Goal: Task Accomplishment & Management: Use online tool/utility

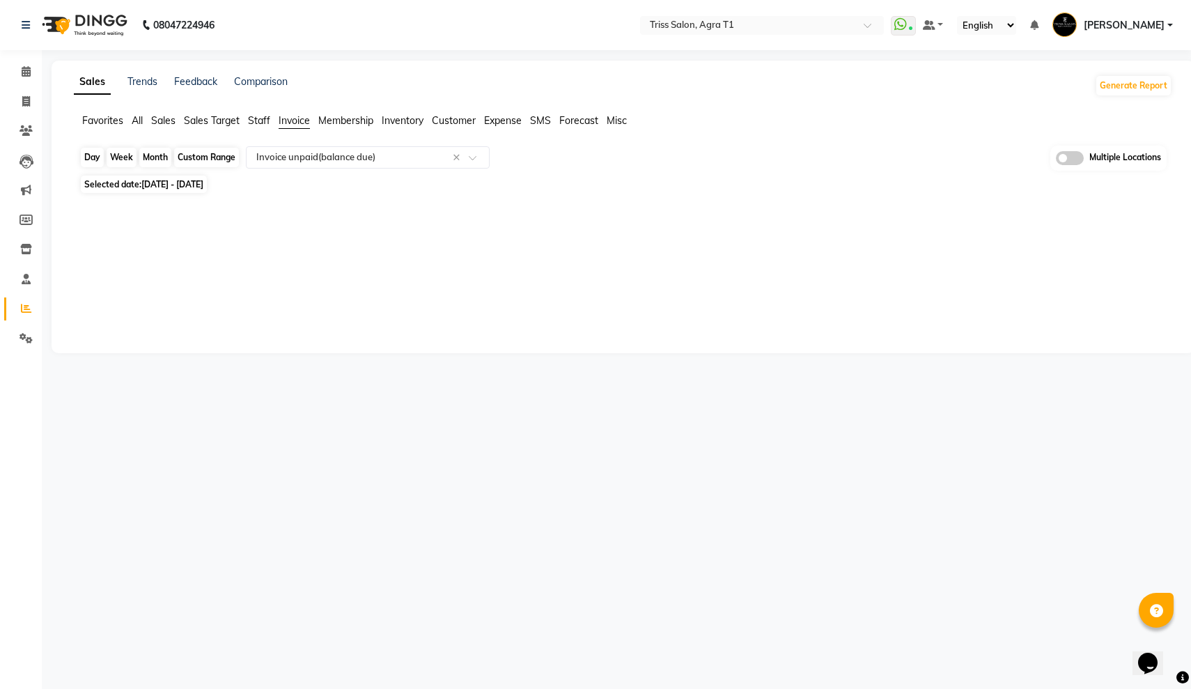
click at [155, 163] on div "Month" at bounding box center [155, 157] width 32 height 19
select select "2025"
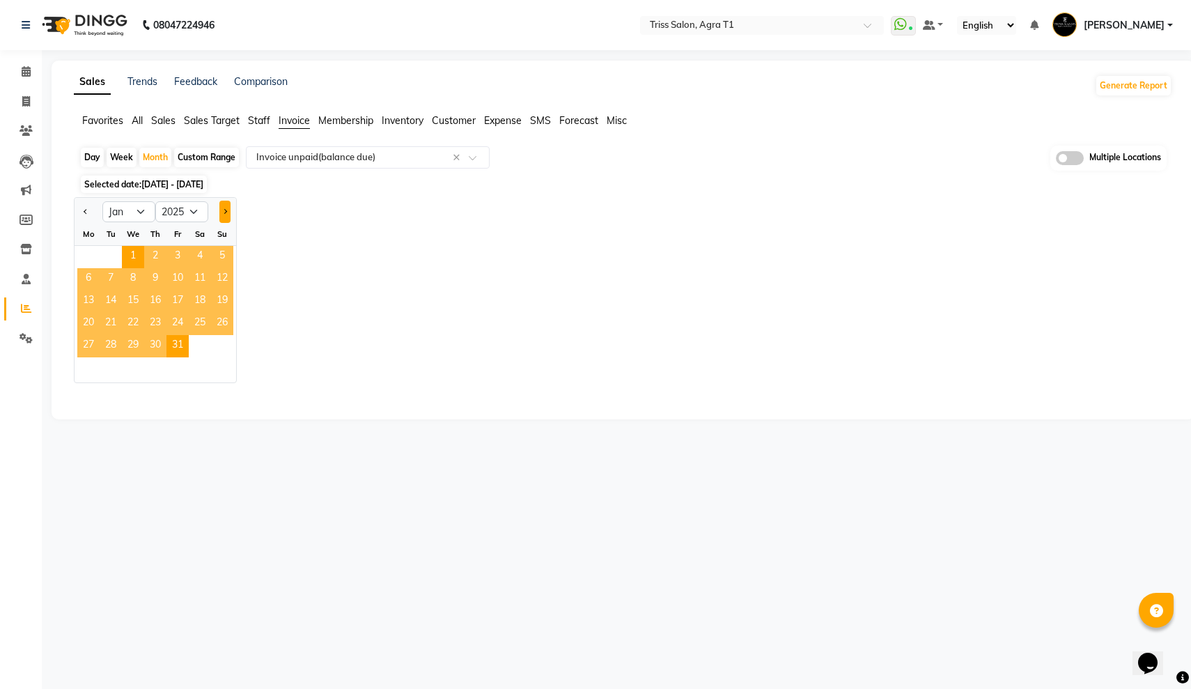
click at [225, 213] on span "Next month" at bounding box center [224, 210] width 5 height 5
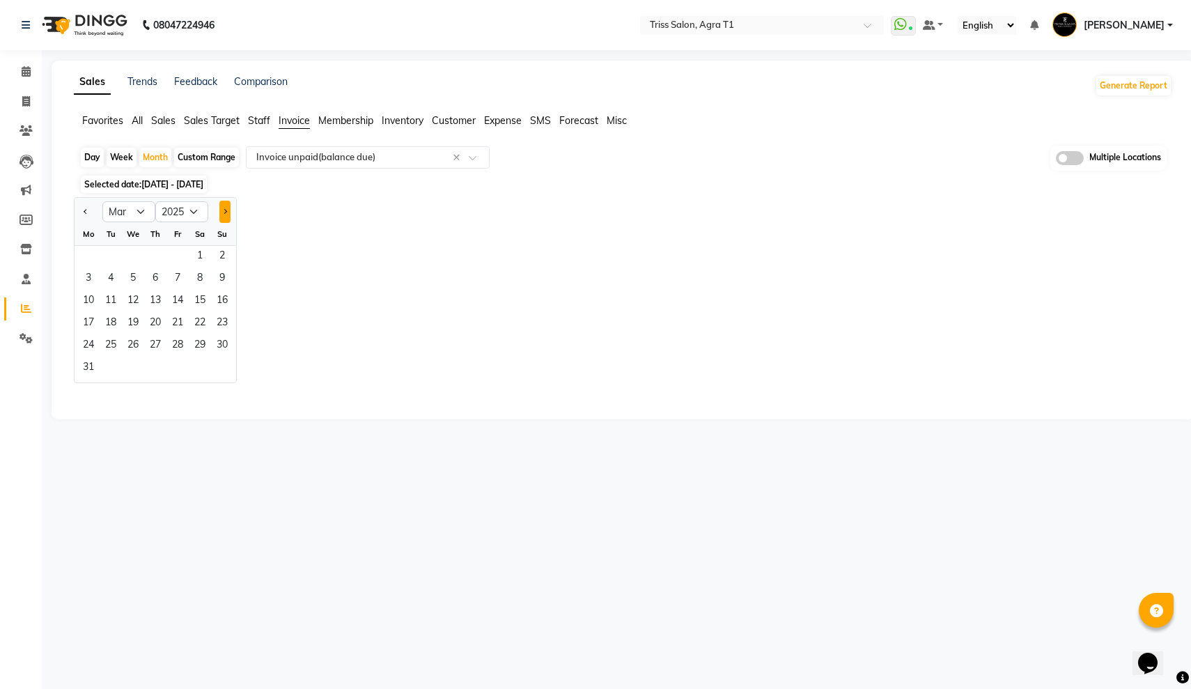
click at [225, 213] on span "Next month" at bounding box center [224, 210] width 5 height 5
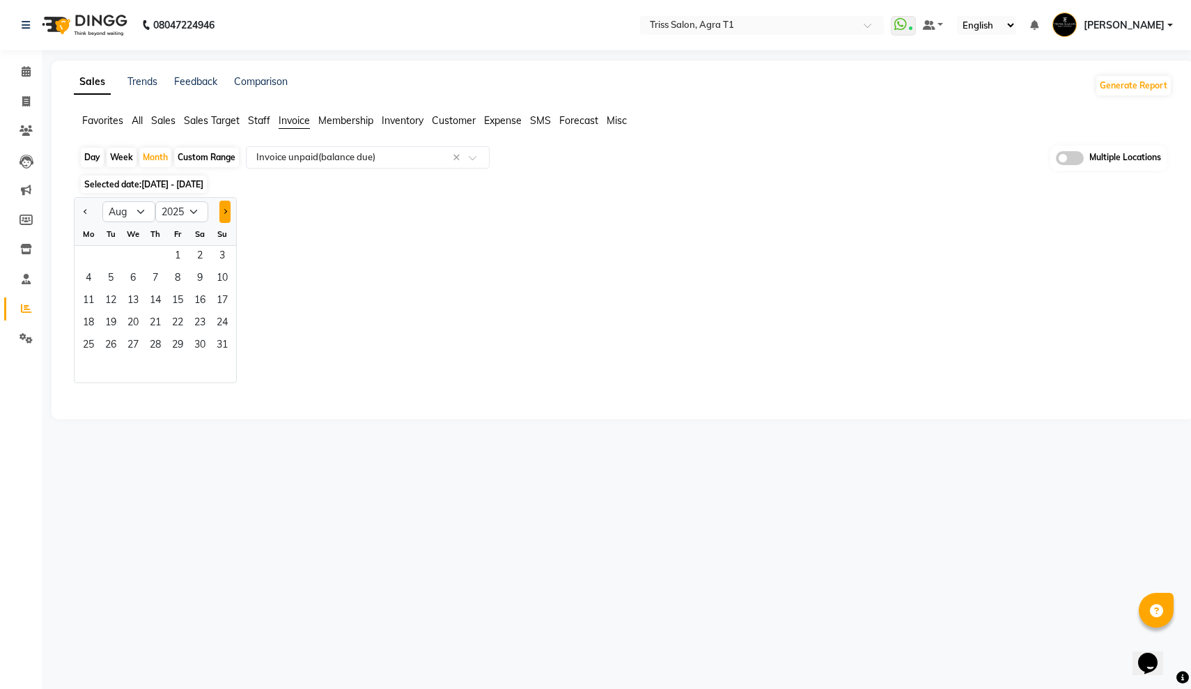
click at [225, 213] on span "Next month" at bounding box center [224, 210] width 5 height 5
click at [81, 213] on button "Previous month" at bounding box center [85, 212] width 11 height 22
select select "9"
click at [81, 253] on span "1" at bounding box center [88, 257] width 22 height 22
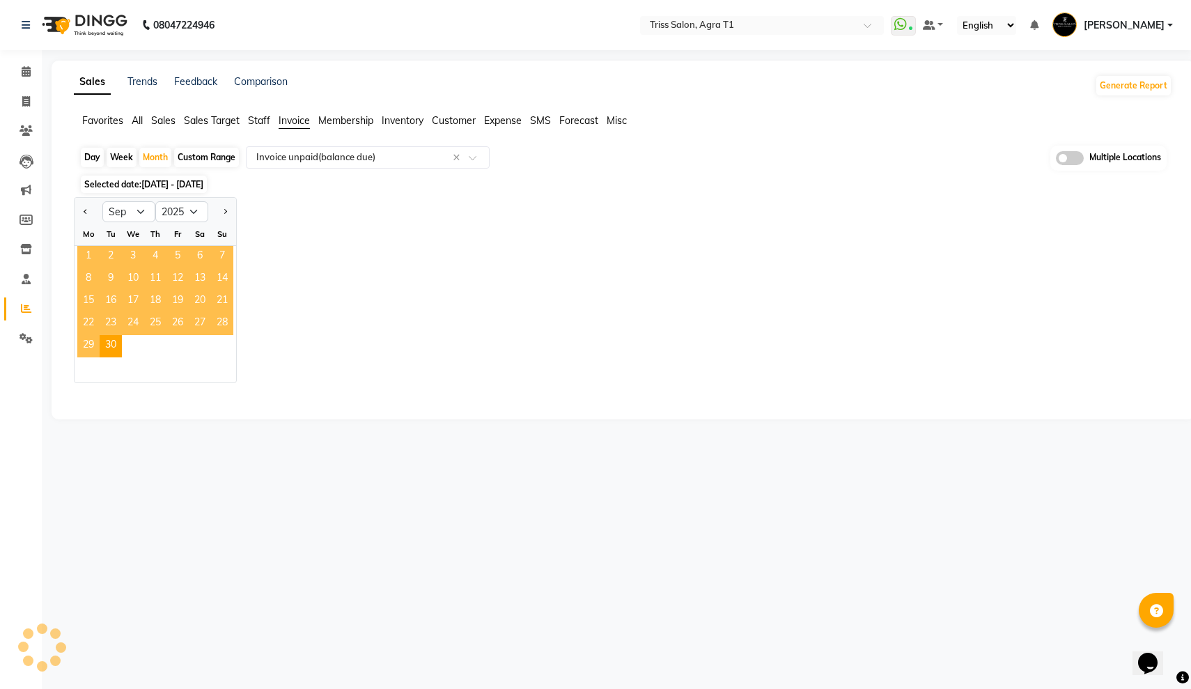
select select "full_report"
select select "csv"
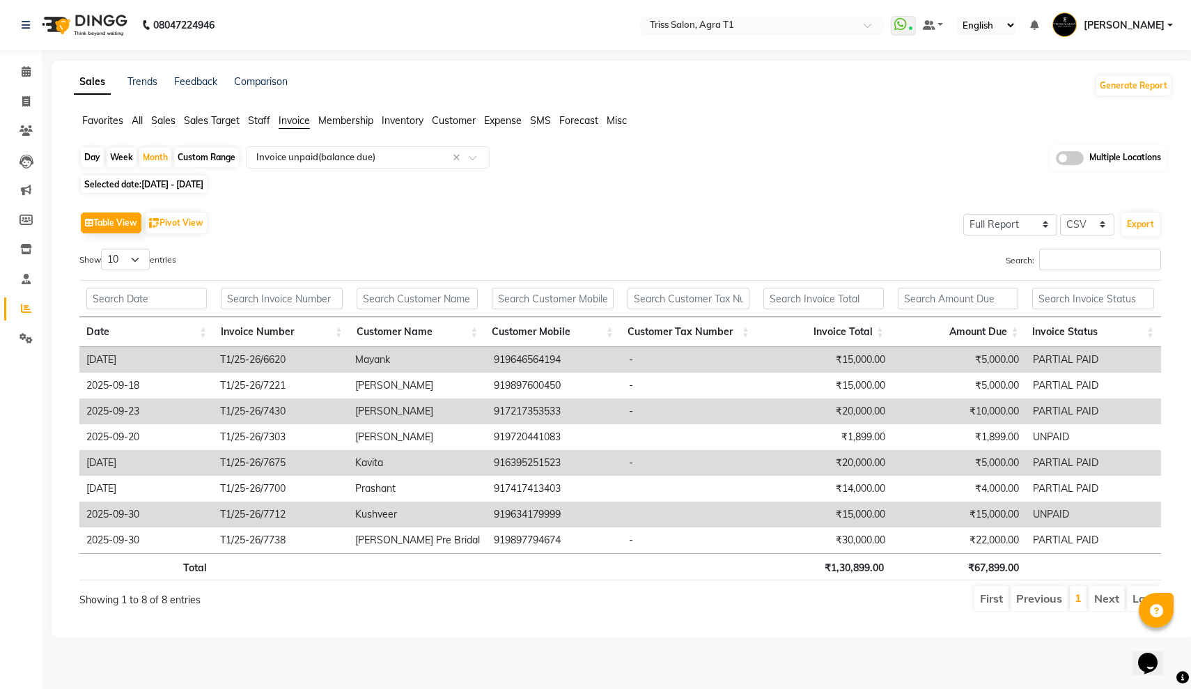
click at [256, 120] on span "Staff" at bounding box center [259, 120] width 22 height 13
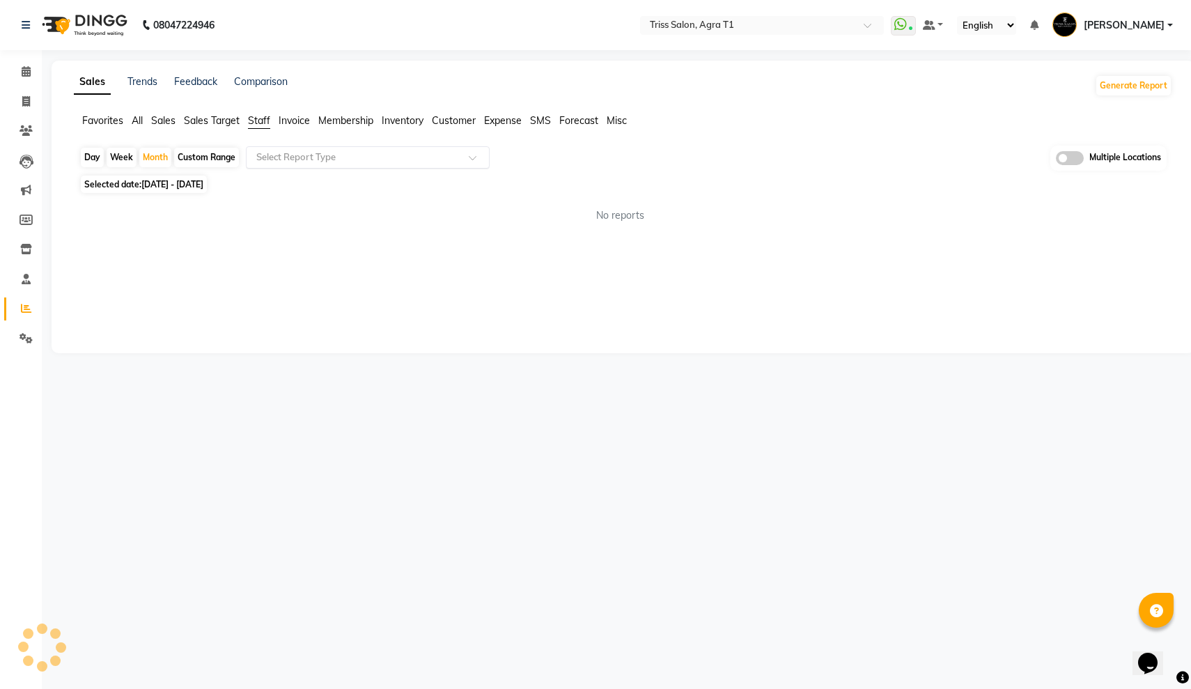
click at [299, 166] on div "Select Report Type" at bounding box center [368, 157] width 244 height 22
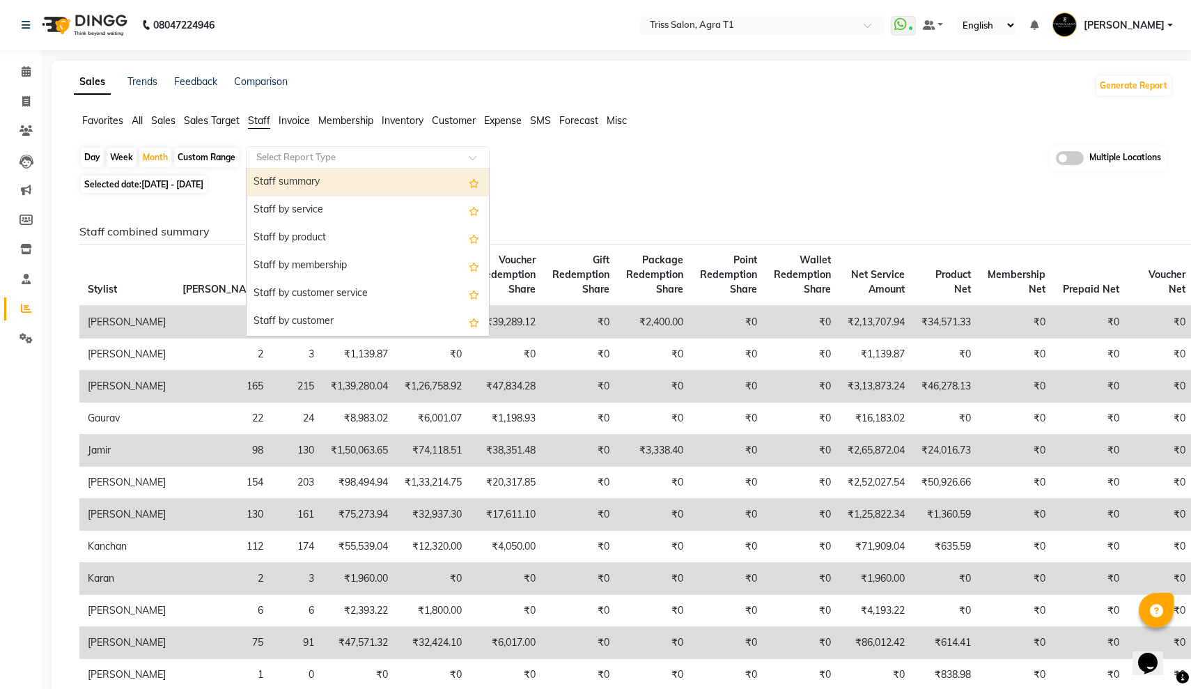
click at [306, 184] on div "Staff summary" at bounding box center [367, 183] width 242 height 28
select select "full_report"
select select "csv"
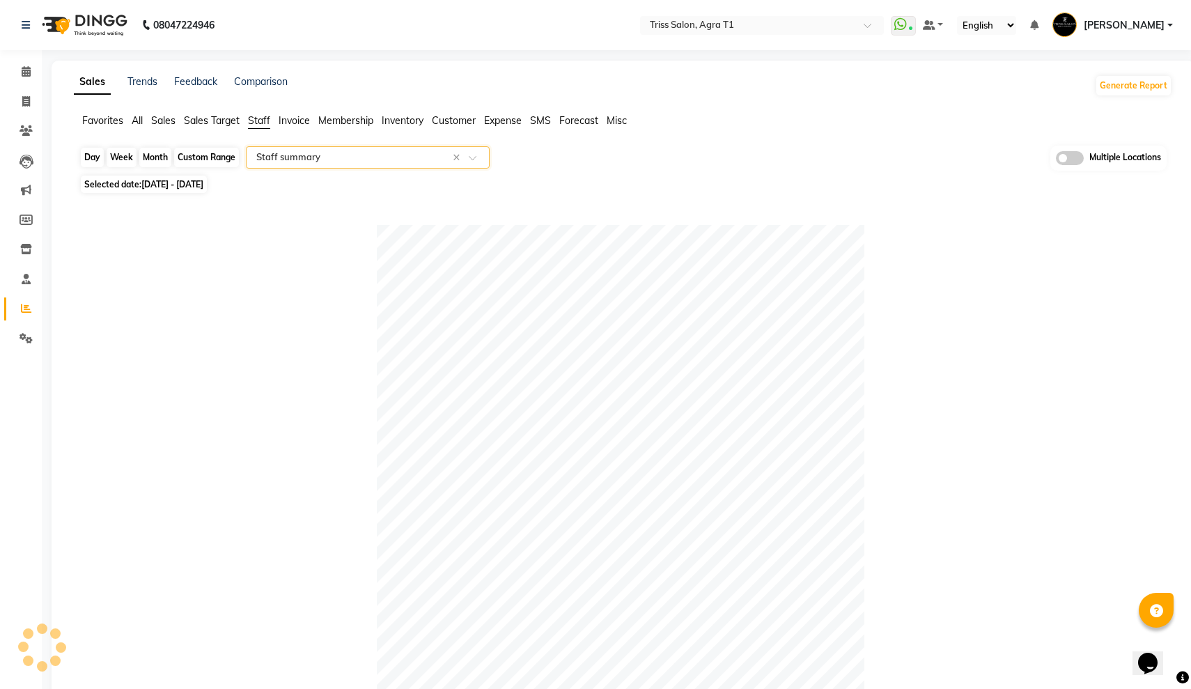
click at [159, 161] on div "Month" at bounding box center [155, 157] width 32 height 19
select select "9"
select select "2025"
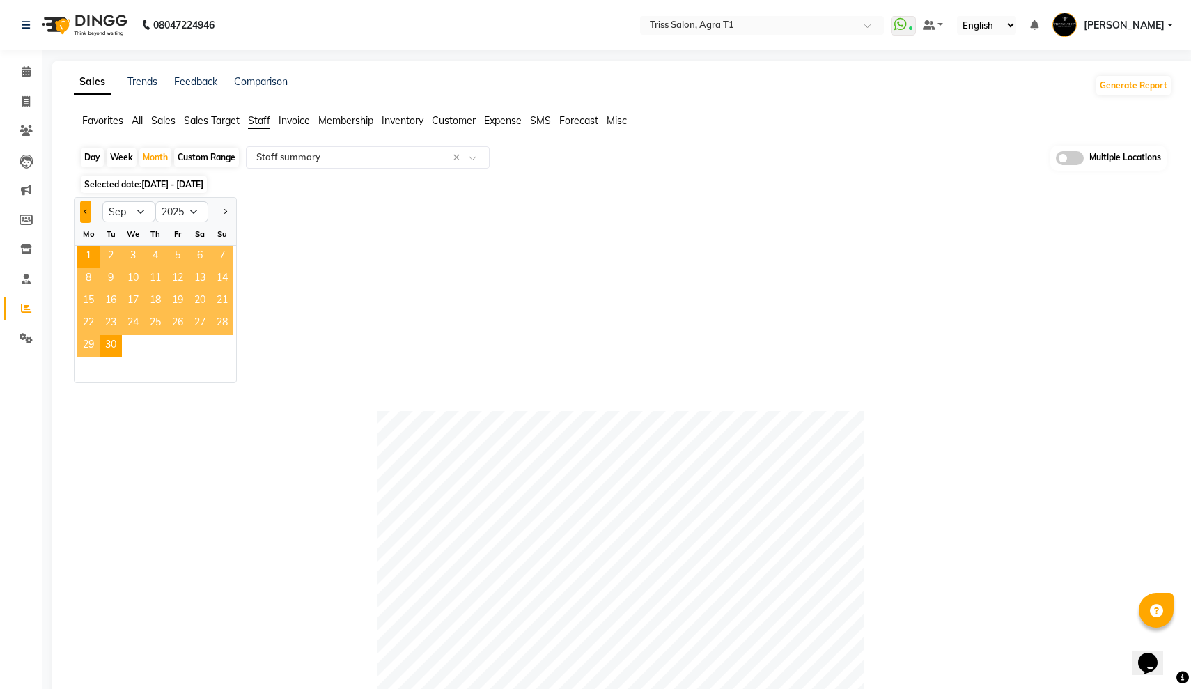
click at [87, 207] on button "Previous month" at bounding box center [85, 212] width 11 height 22
select select "8"
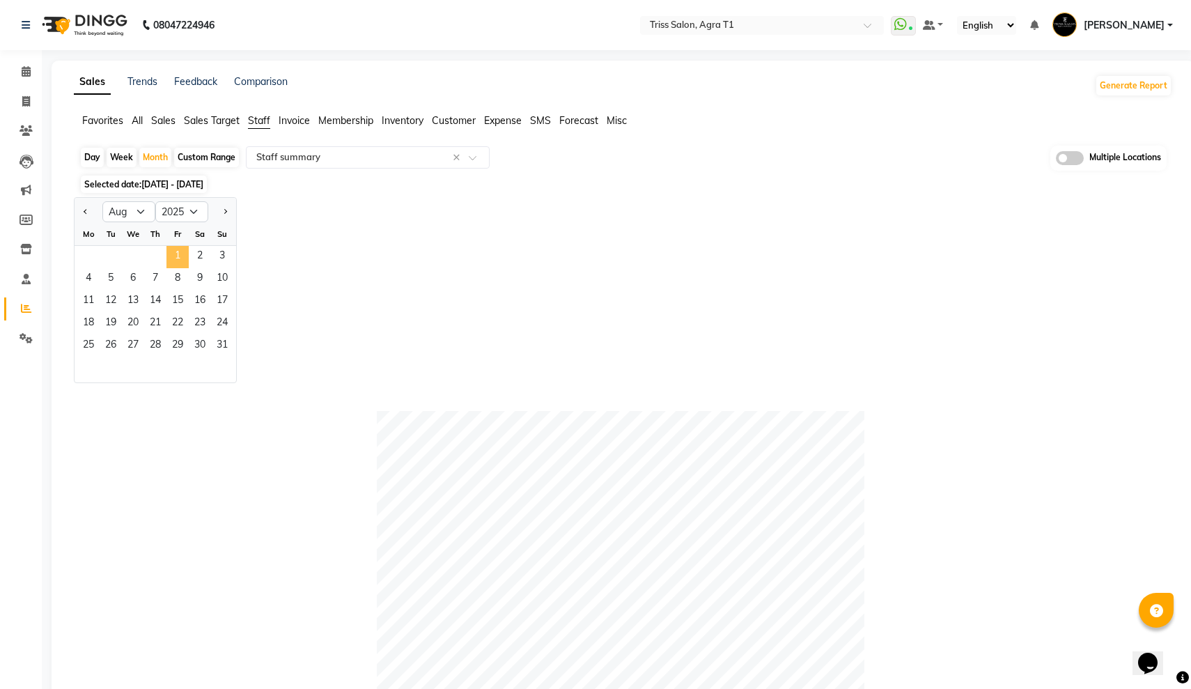
click at [173, 249] on span "1" at bounding box center [177, 257] width 22 height 22
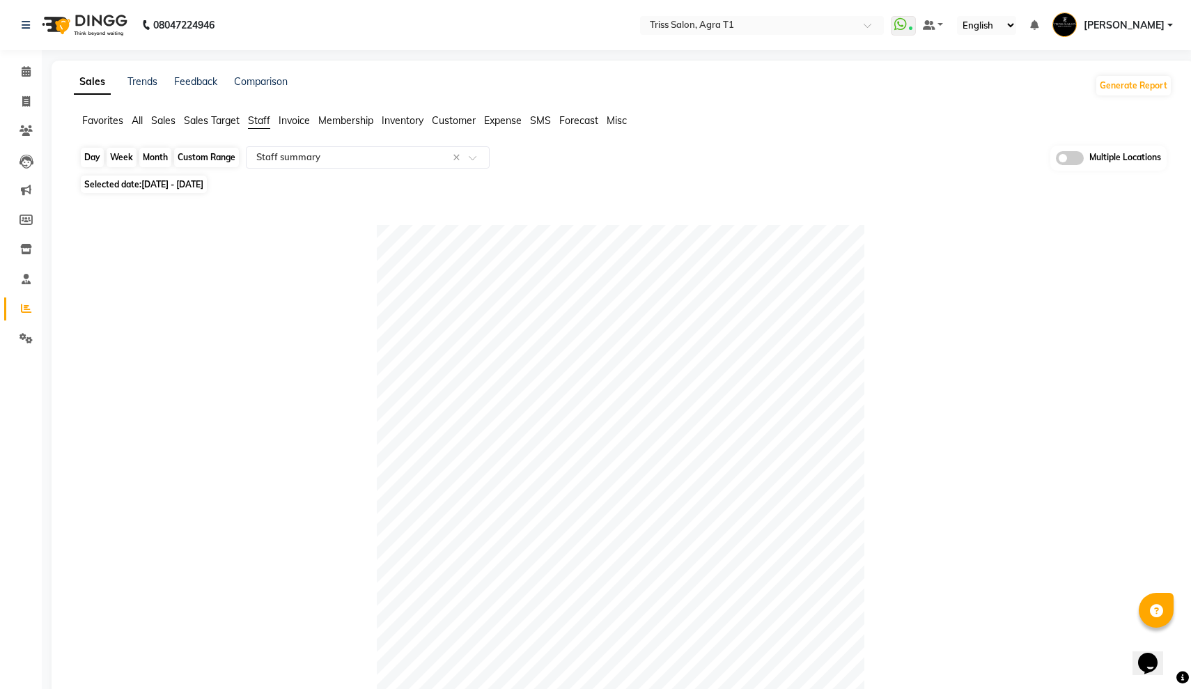
click at [157, 162] on div "Month" at bounding box center [155, 157] width 32 height 19
select select "8"
select select "2025"
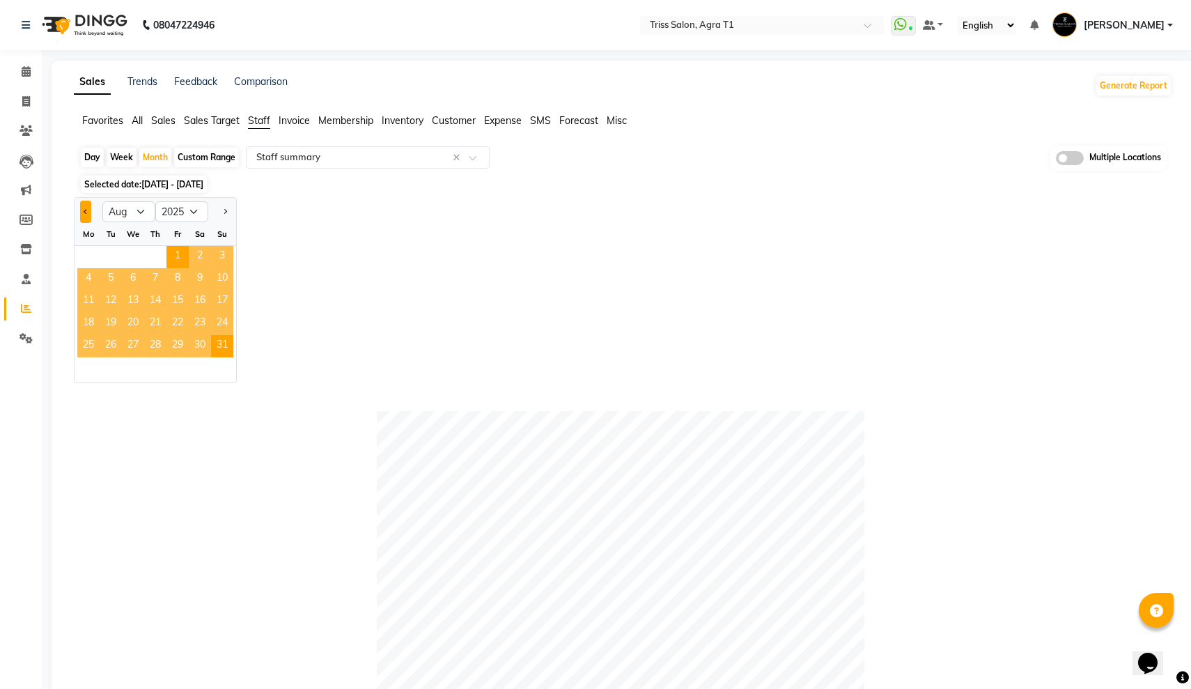
click at [89, 210] on button "Previous month" at bounding box center [85, 212] width 11 height 22
select select "7"
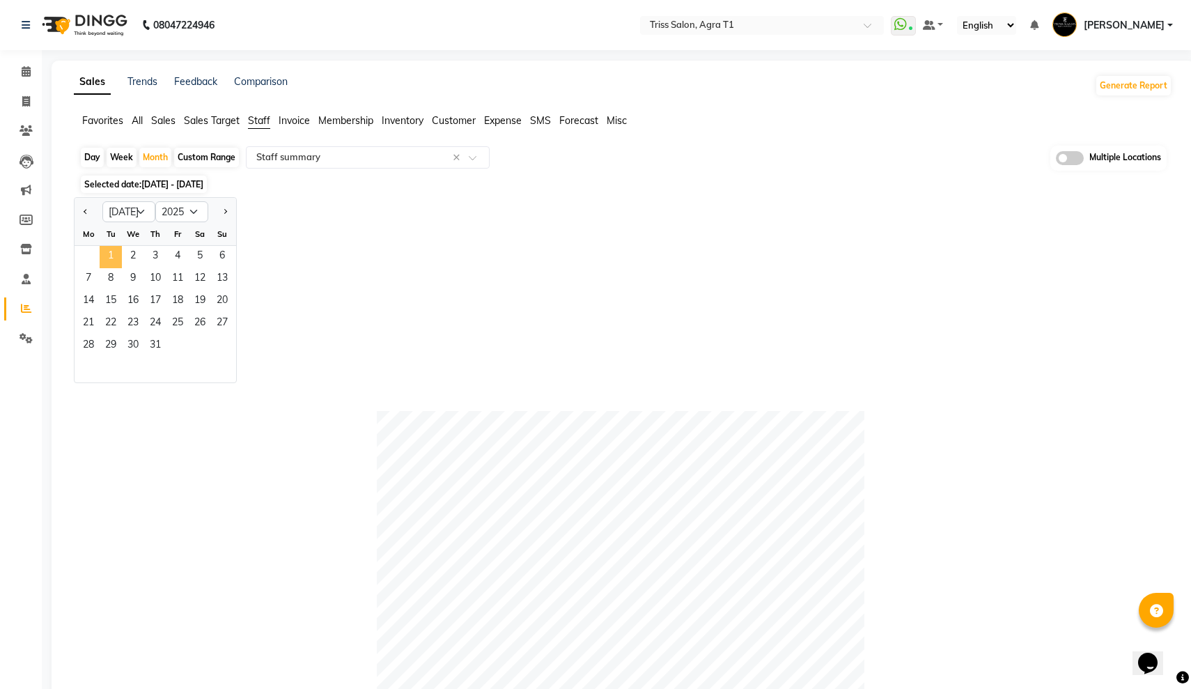
click at [108, 257] on span "1" at bounding box center [111, 257] width 22 height 22
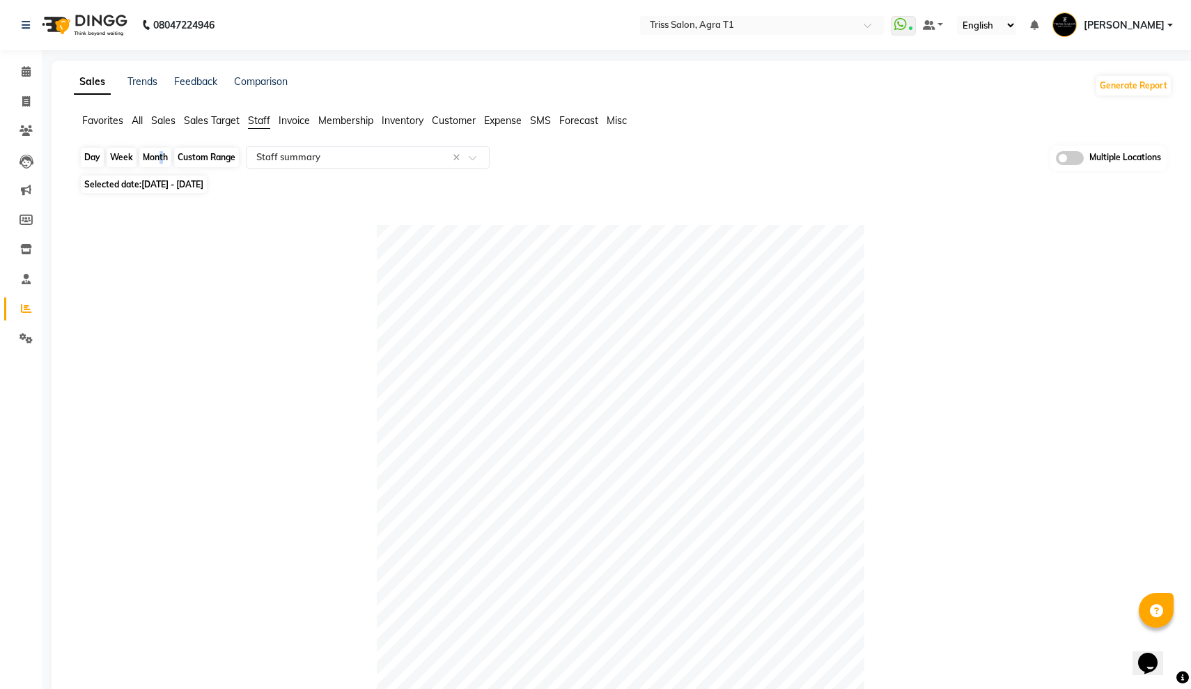
click at [157, 160] on div "Month" at bounding box center [155, 157] width 32 height 19
select select "7"
select select "2025"
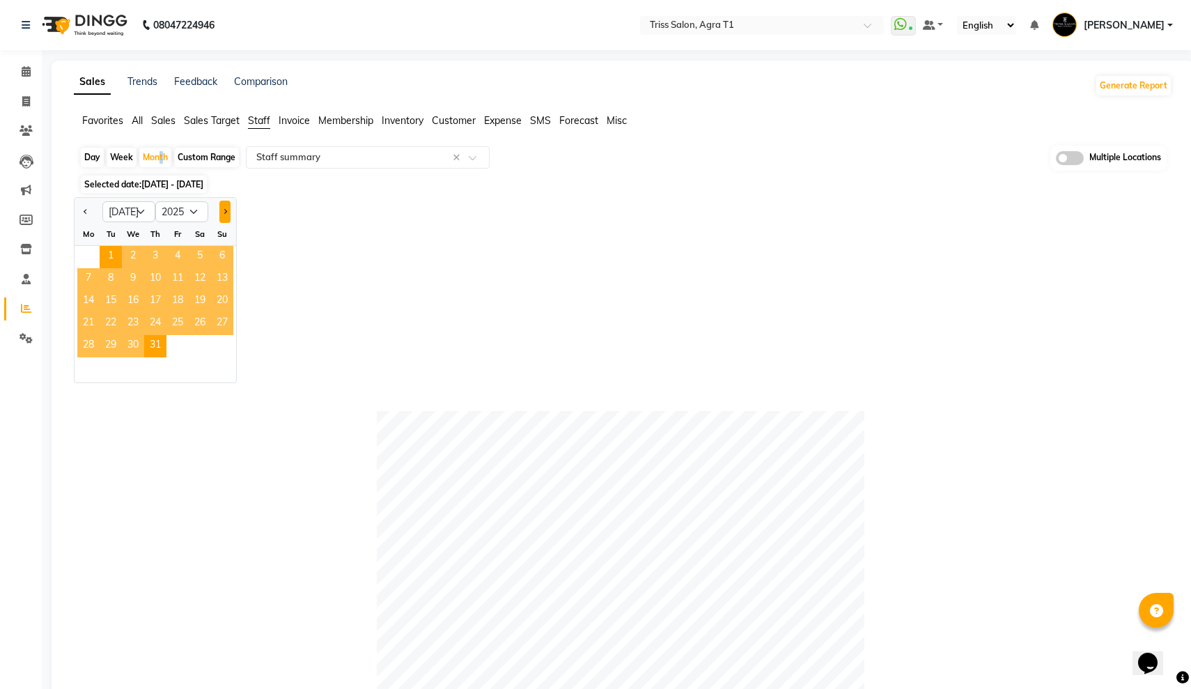
click at [226, 207] on button "Next month" at bounding box center [224, 212] width 11 height 22
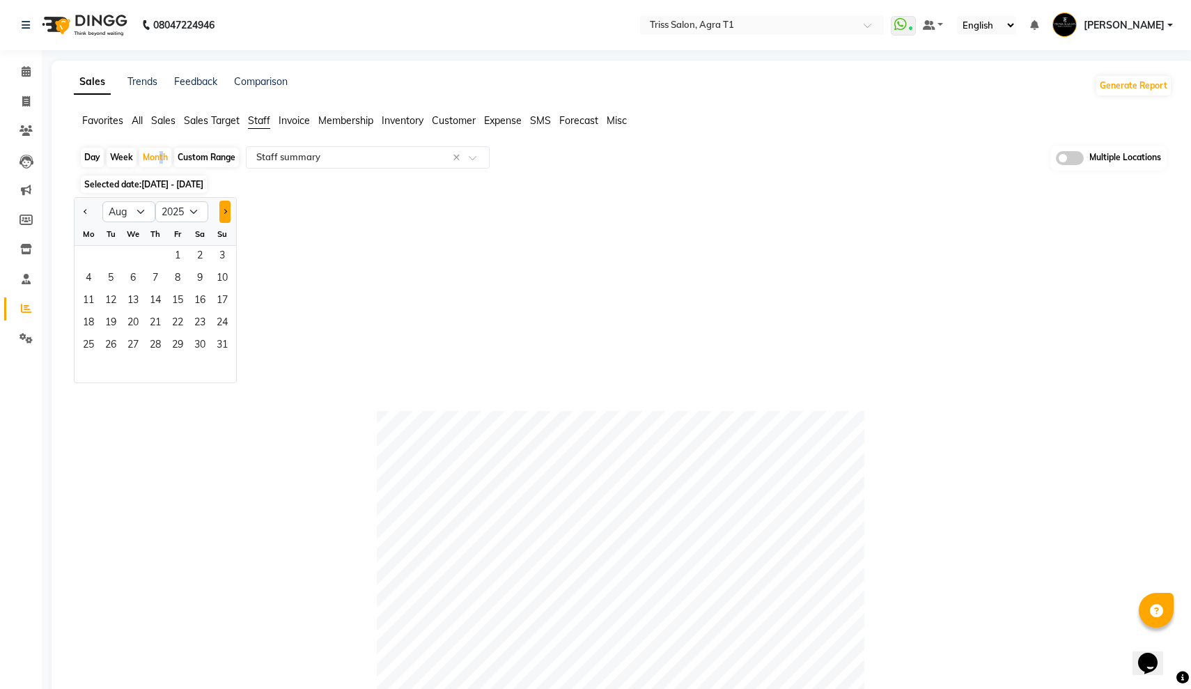
click at [226, 207] on button "Next month" at bounding box center [224, 212] width 11 height 22
select select "9"
click at [84, 253] on span "1" at bounding box center [88, 257] width 22 height 22
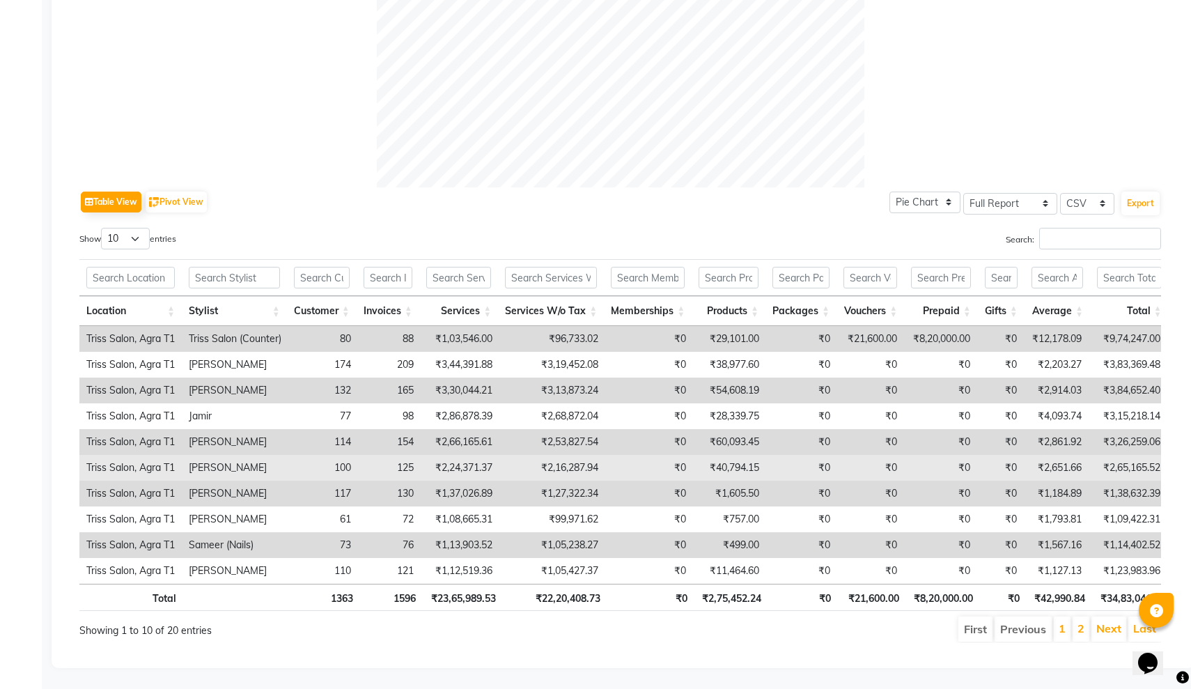
scroll to position [525, 0]
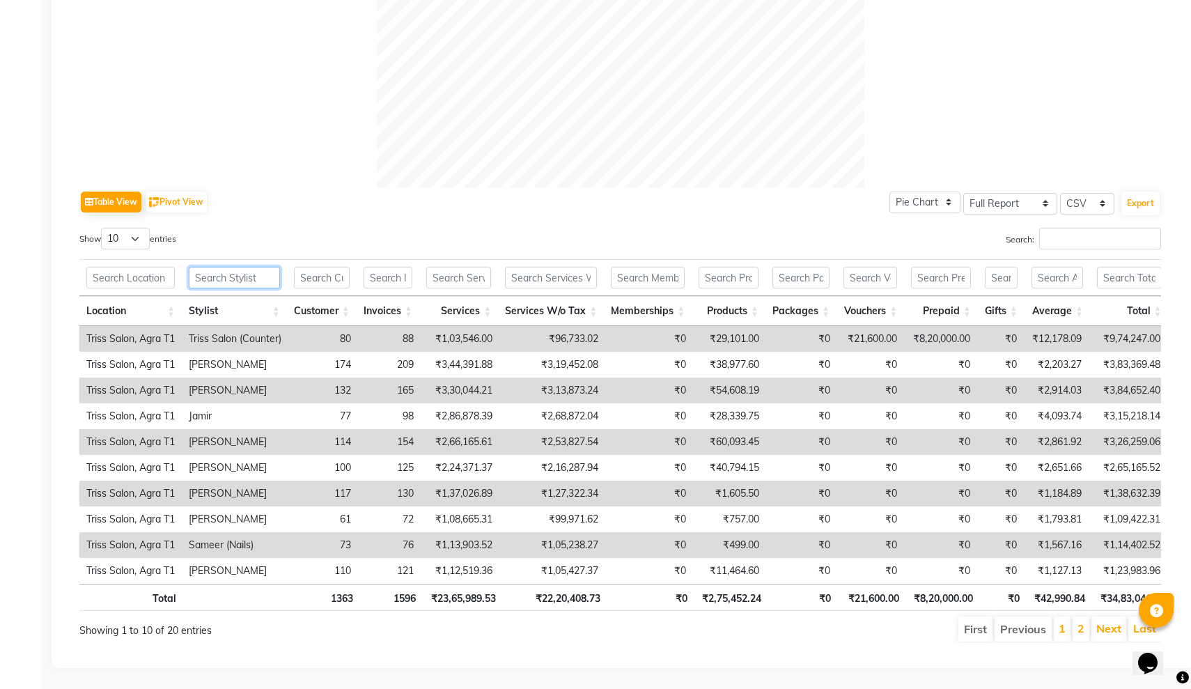
click at [217, 283] on input "text" at bounding box center [234, 278] width 91 height 22
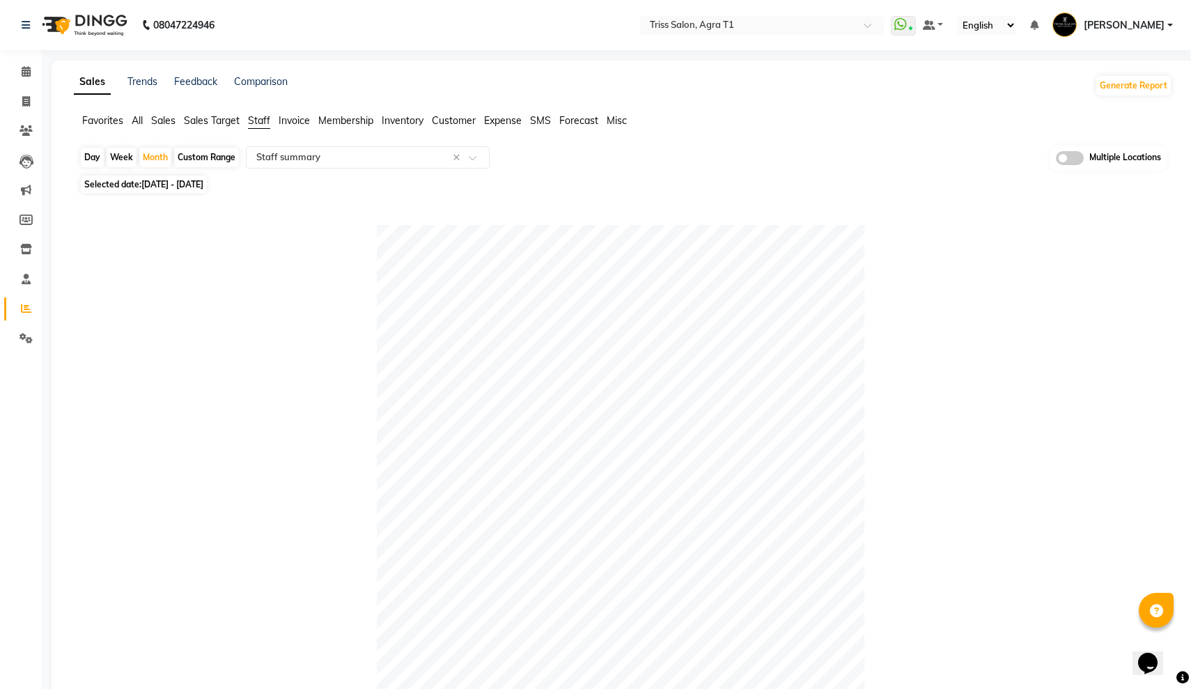
scroll to position [0, 0]
type input "Sanjay"
click at [160, 153] on div "Month" at bounding box center [155, 157] width 32 height 19
select select "9"
select select "2025"
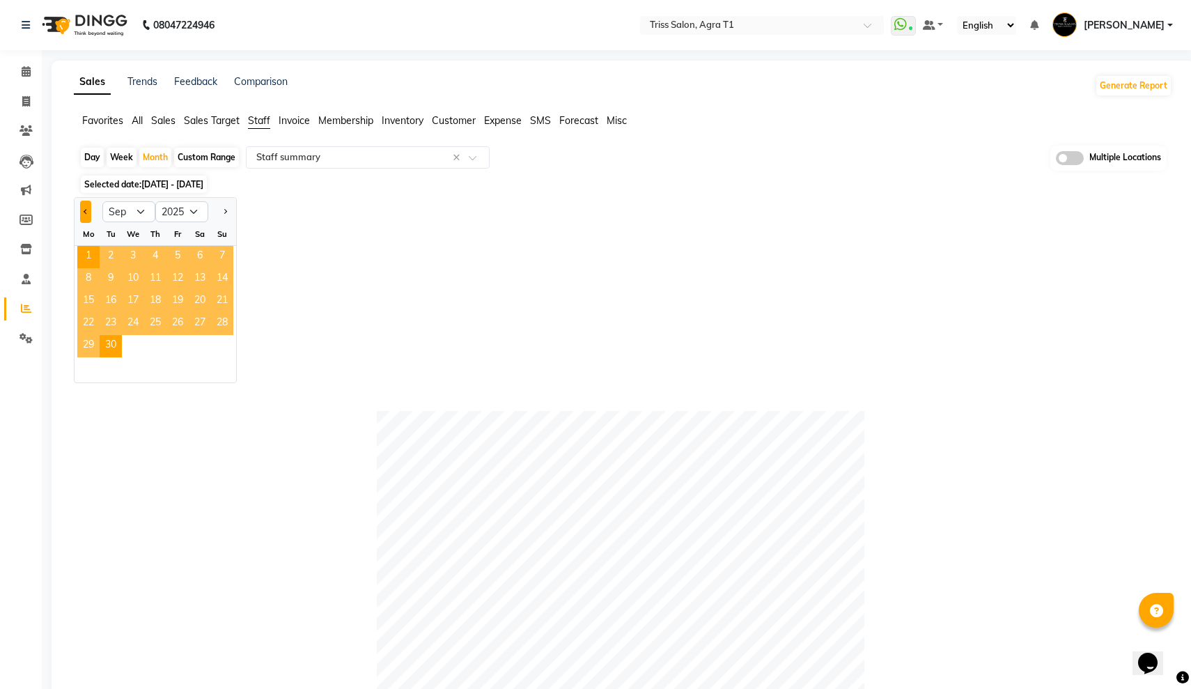
click at [86, 213] on span "Previous month" at bounding box center [86, 210] width 5 height 5
select select "8"
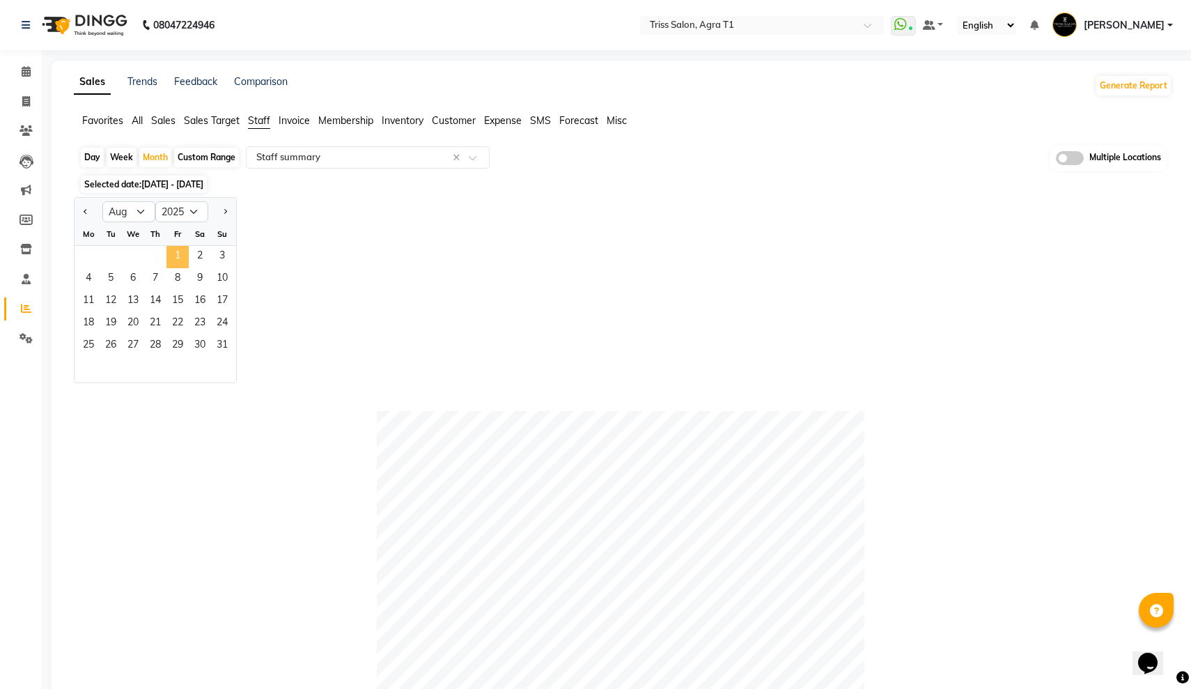
click at [167, 256] on span "1" at bounding box center [177, 257] width 22 height 22
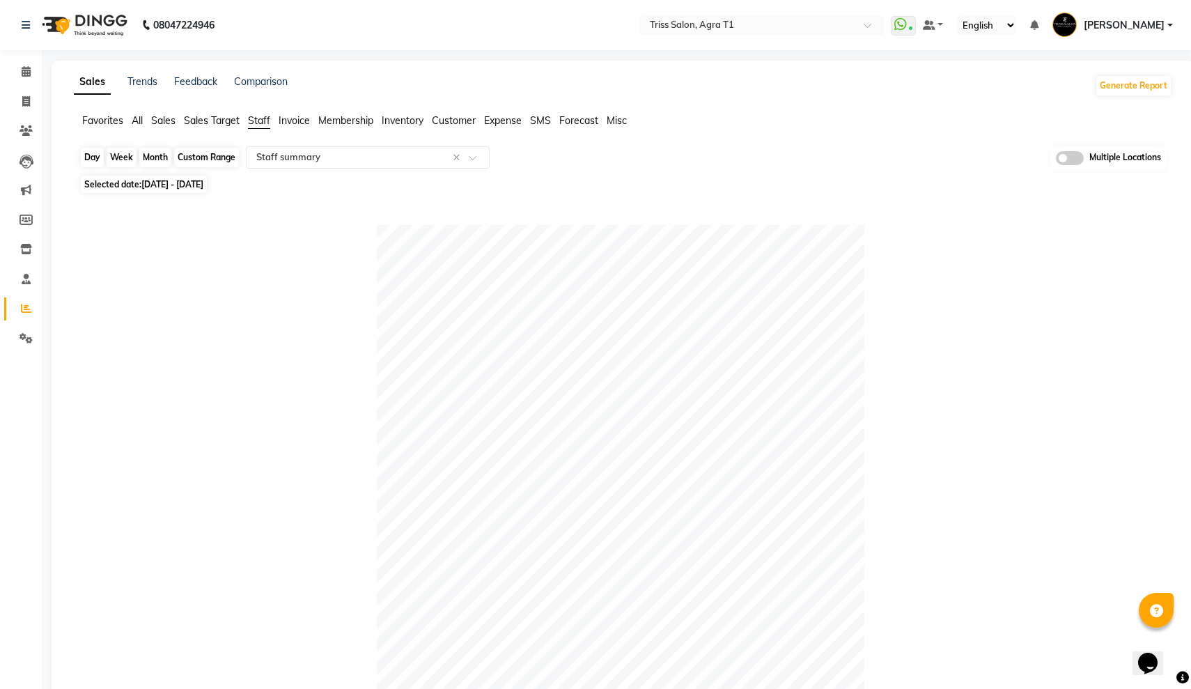
click at [155, 157] on div "Month" at bounding box center [155, 157] width 32 height 19
select select "8"
select select "2025"
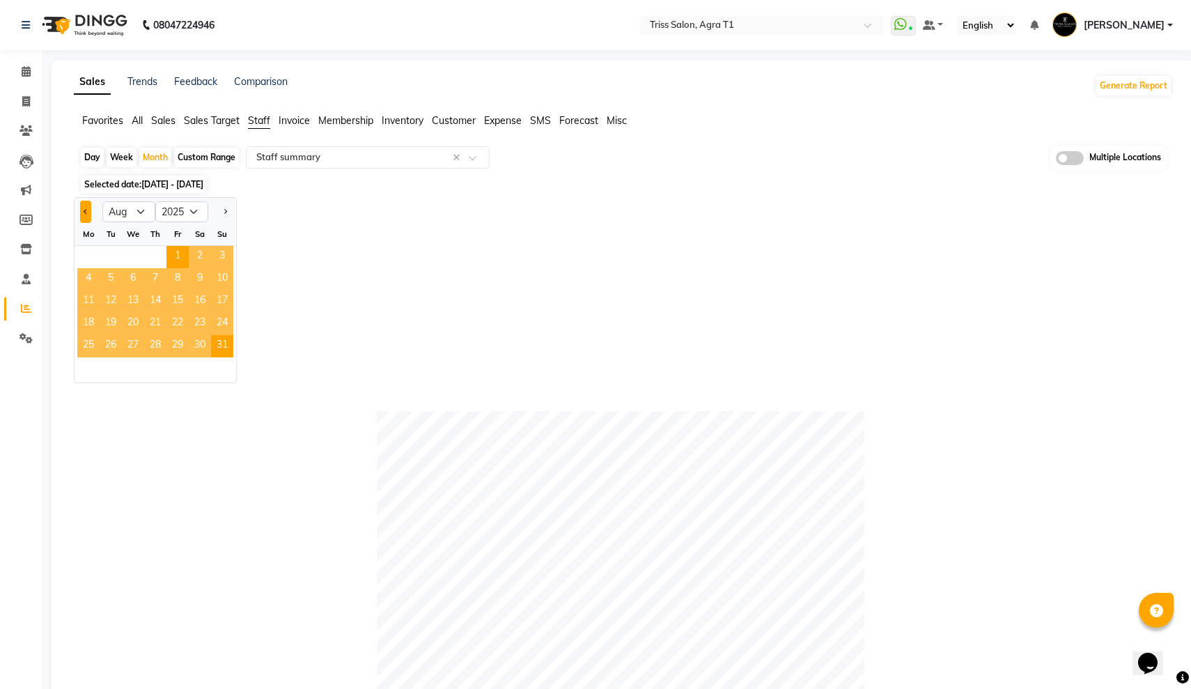
click at [86, 210] on span "Previous month" at bounding box center [86, 210] width 5 height 5
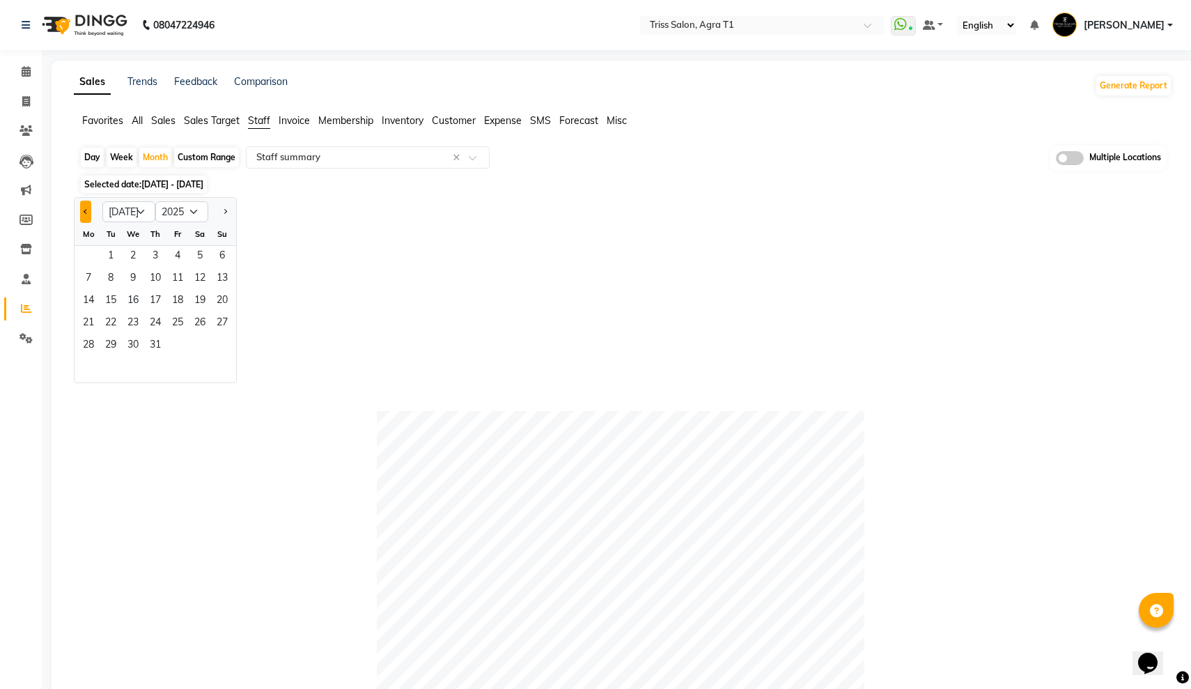
click at [86, 210] on span "Previous month" at bounding box center [86, 210] width 5 height 5
select select "6"
click at [221, 252] on span "1" at bounding box center [222, 257] width 22 height 22
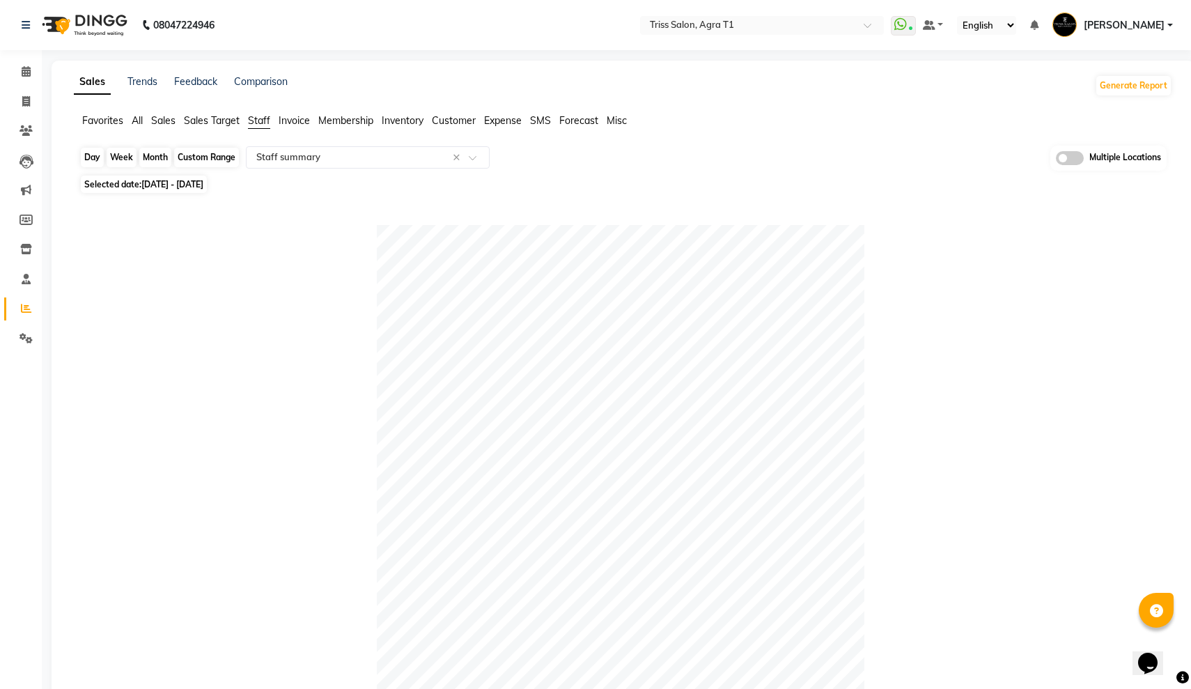
click at [164, 155] on div "Month" at bounding box center [155, 157] width 32 height 19
select select "6"
select select "2025"
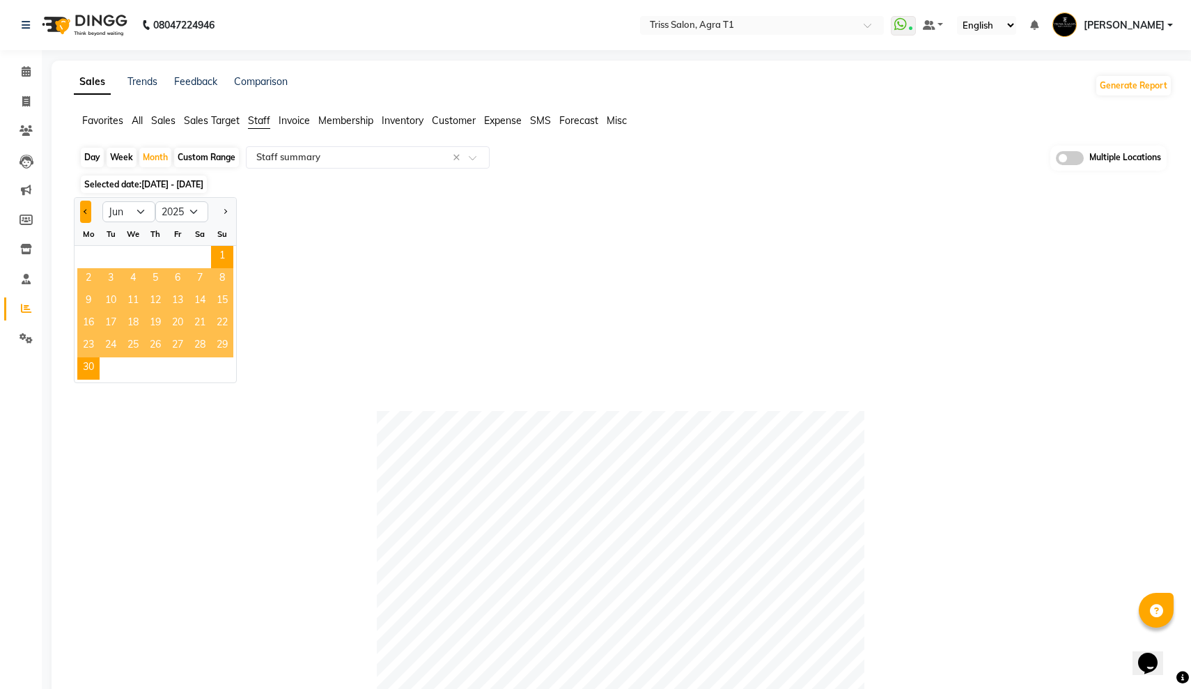
click at [83, 206] on button "Previous month" at bounding box center [85, 212] width 11 height 22
select select "5"
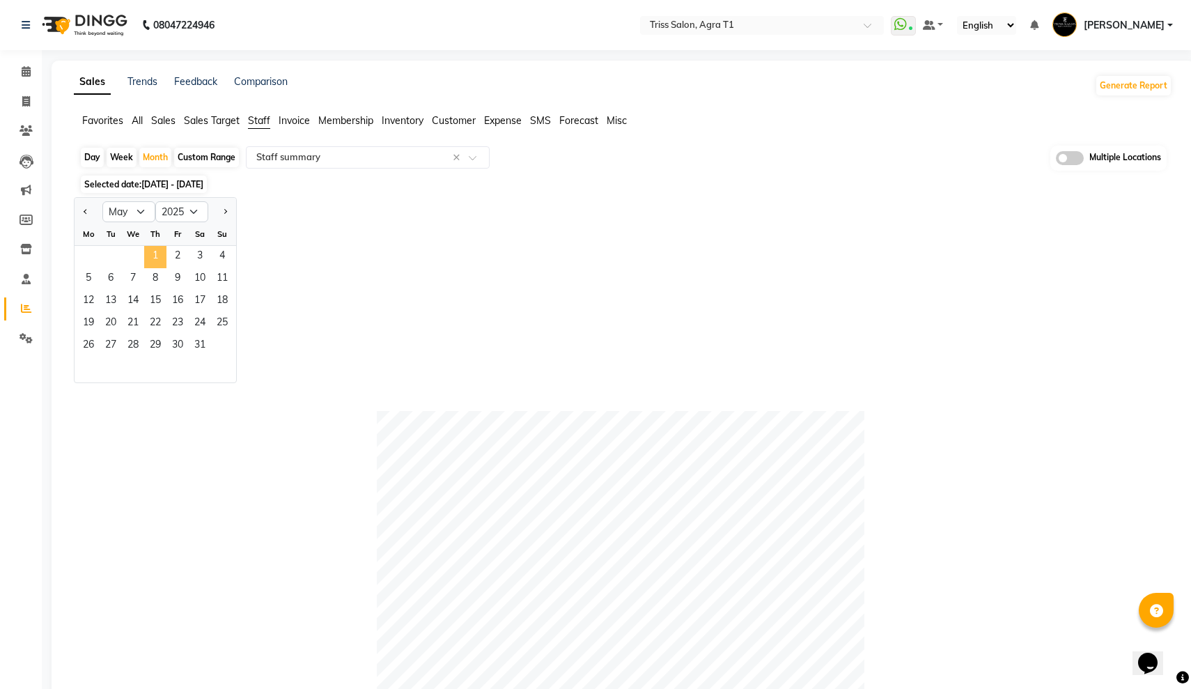
click at [150, 250] on span "1" at bounding box center [155, 257] width 22 height 22
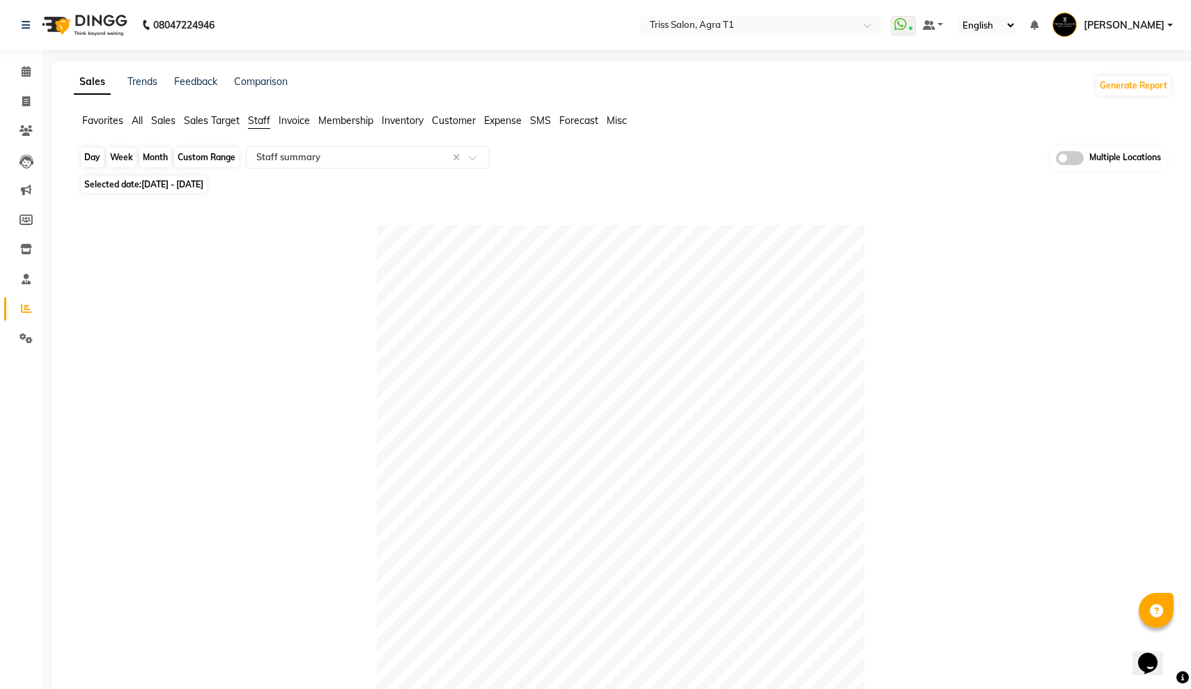
click at [160, 155] on div "Month" at bounding box center [155, 157] width 32 height 19
select select "5"
select select "2025"
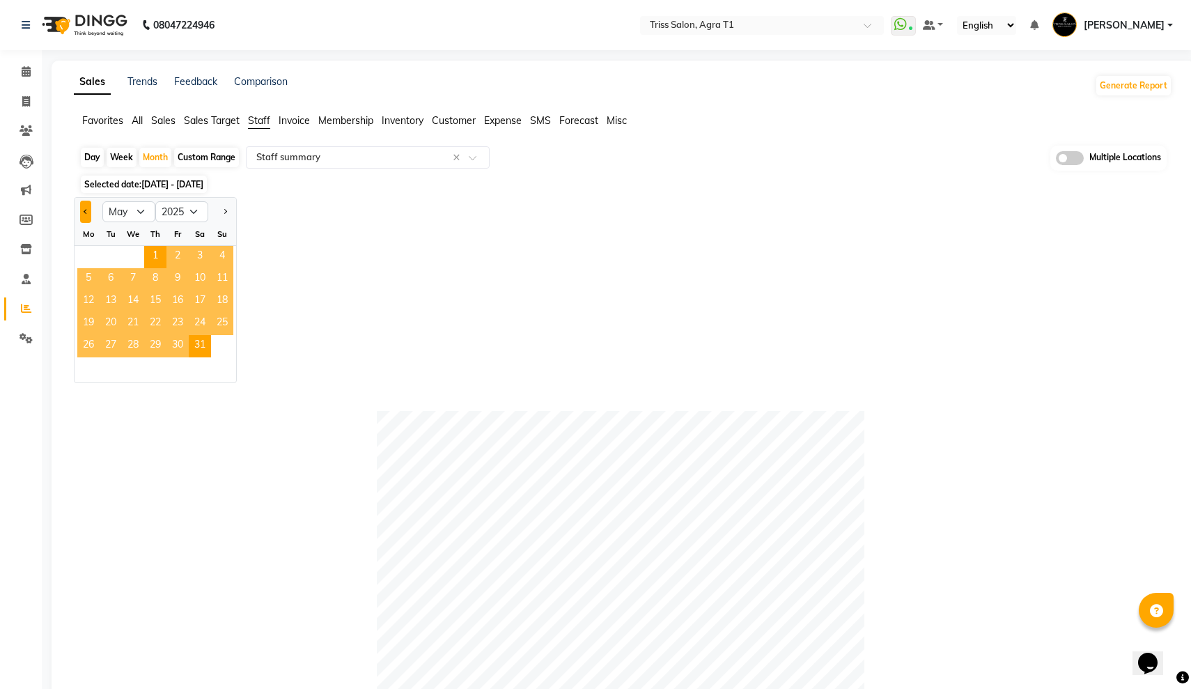
click at [84, 214] on button "Previous month" at bounding box center [85, 212] width 11 height 22
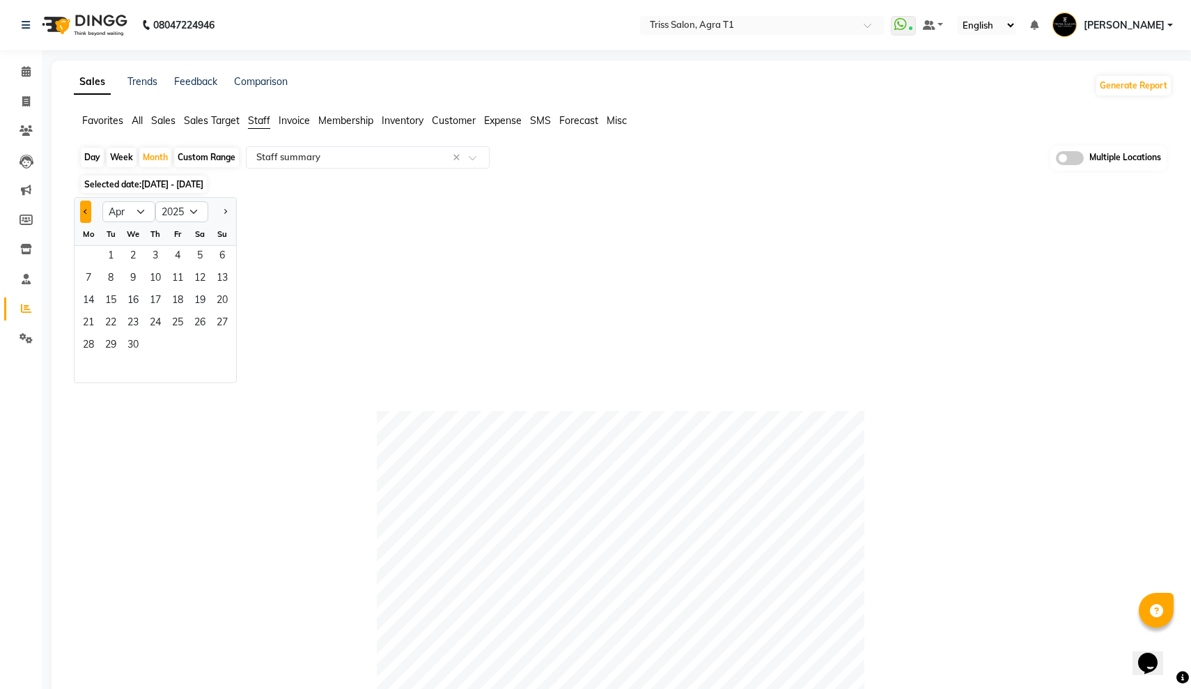
click at [84, 214] on button "Previous month" at bounding box center [85, 212] width 11 height 22
select select "2"
click at [202, 256] on span "1" at bounding box center [200, 257] width 22 height 22
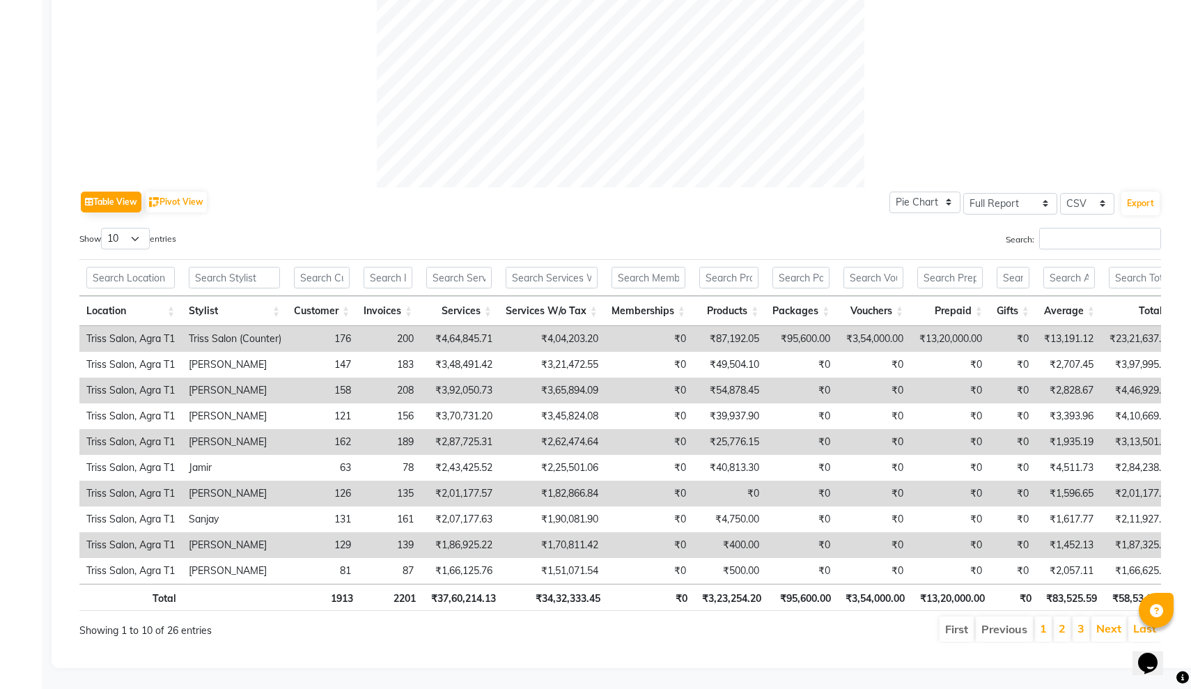
scroll to position [525, 0]
